Goal: Task Accomplishment & Management: Manage account settings

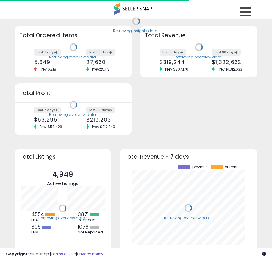
scroll to position [83, 126]
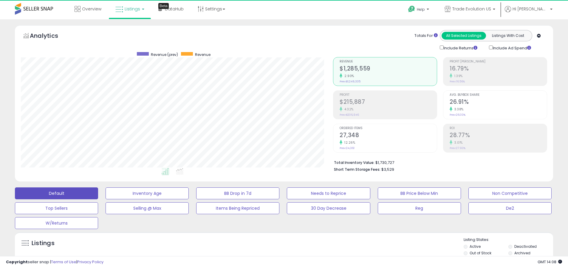
scroll to position [122, 312]
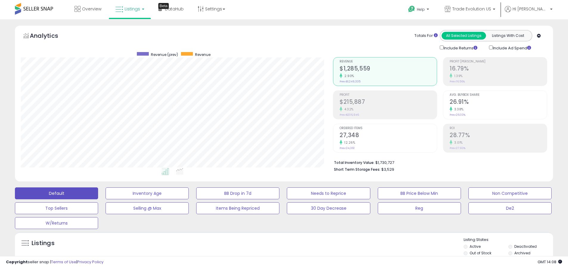
click at [277, 247] on label "Deactivated" at bounding box center [525, 246] width 22 height 5
click at [277, 253] on label "Archived" at bounding box center [522, 253] width 16 height 5
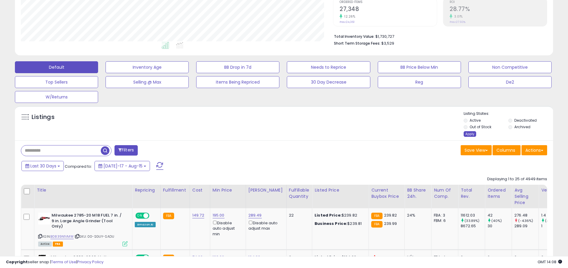
click at [277, 134] on div "Apply" at bounding box center [469, 134] width 13 height 6
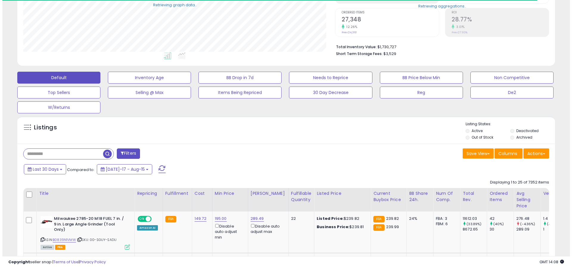
scroll to position [297843, 297654]
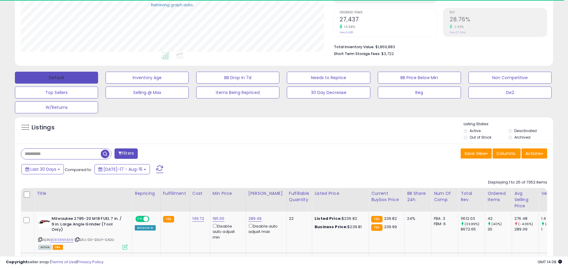
click at [56, 77] on button "Default" at bounding box center [56, 78] width 83 height 12
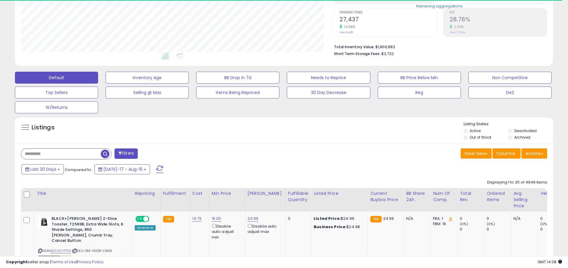
click at [156, 166] on span at bounding box center [159, 170] width 7 height 8
click at [61, 154] on input "text" at bounding box center [61, 154] width 80 height 10
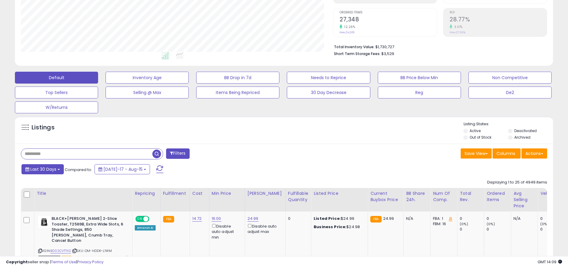
click at [42, 169] on span "Last 30 Days" at bounding box center [43, 170] width 26 height 6
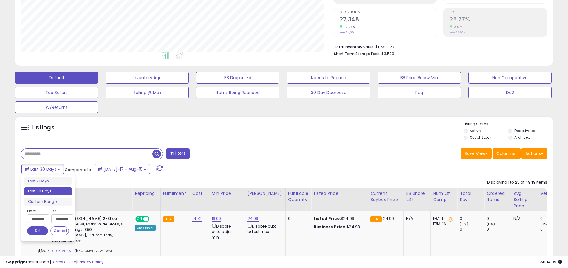
click at [48, 192] on li "Last 30 Days" at bounding box center [48, 192] width 48 height 8
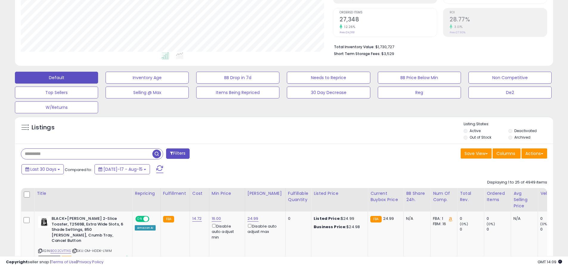
click at [87, 154] on input "text" at bounding box center [86, 154] width 131 height 10
click at [157, 153] on span "button" at bounding box center [156, 154] width 9 height 9
click at [277, 153] on button "Actions" at bounding box center [534, 154] width 26 height 10
click at [0, 0] on link "Export All Columns" at bounding box center [0, 0] width 0 height 0
